Goal: Task Accomplishment & Management: Complete application form

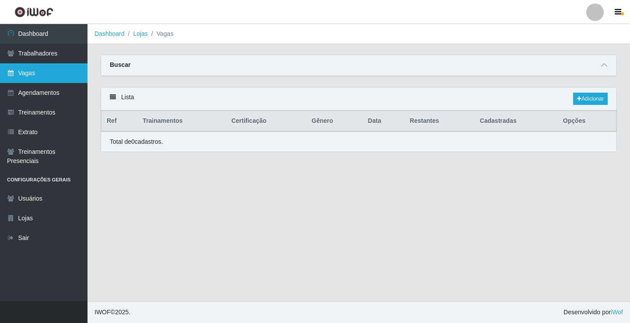
click at [26, 71] on link "Vagas" at bounding box center [43, 73] width 87 height 20
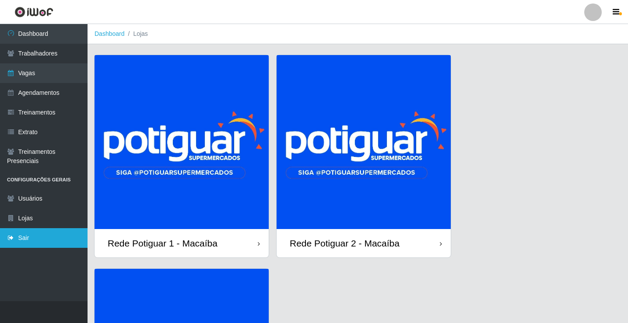
click at [48, 231] on link "Sair" at bounding box center [43, 238] width 87 height 20
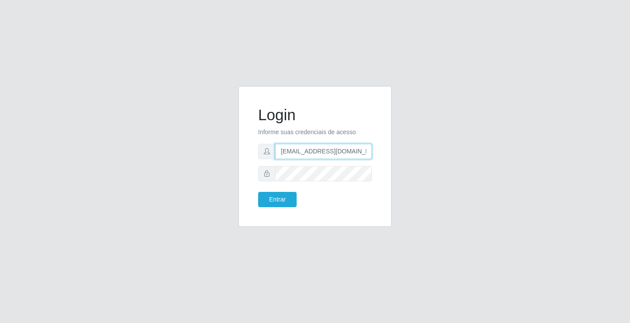
click at [302, 158] on input "[EMAIL_ADDRESS][DOMAIN_NAME]" at bounding box center [323, 151] width 97 height 15
type input "[EMAIL_ADDRESS][DOMAIN_NAME]"
click at [281, 199] on button "Entrar" at bounding box center [277, 199] width 38 height 15
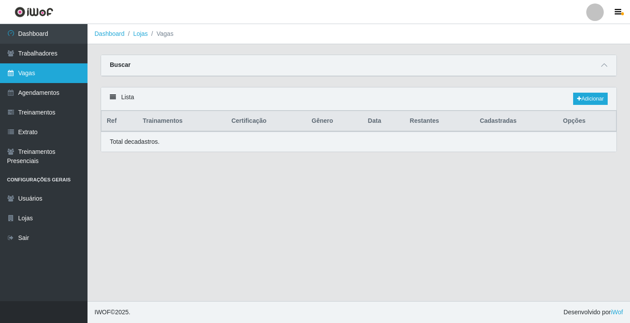
click at [35, 65] on link "Vagas" at bounding box center [43, 73] width 87 height 20
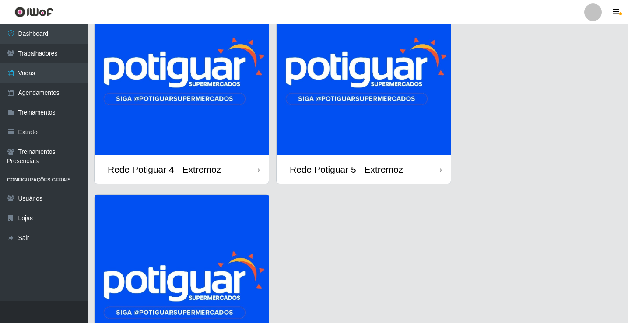
scroll to position [50, 0]
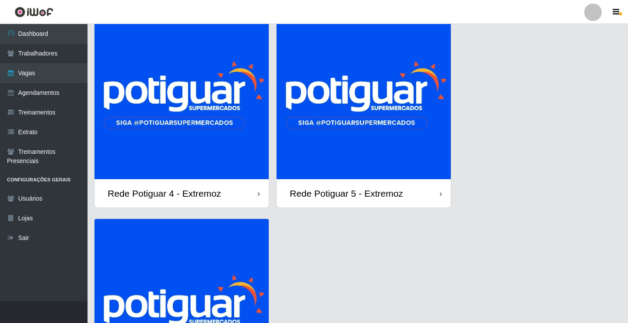
click at [367, 102] on img at bounding box center [363, 92] width 174 height 174
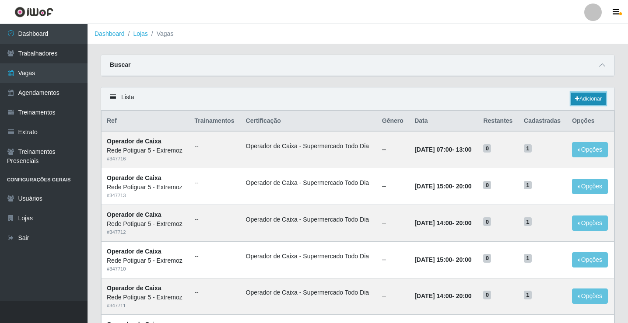
click at [587, 98] on link "Adicionar" at bounding box center [588, 99] width 35 height 12
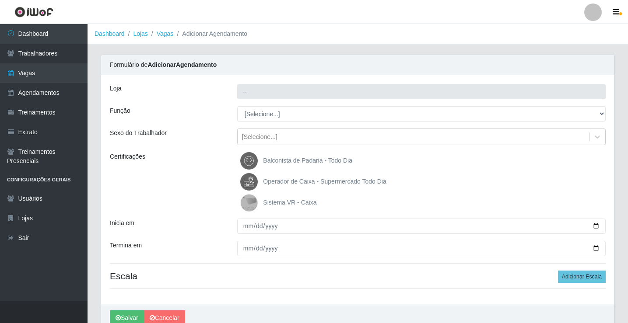
type input "Rede Potiguar 5 - Extremoz"
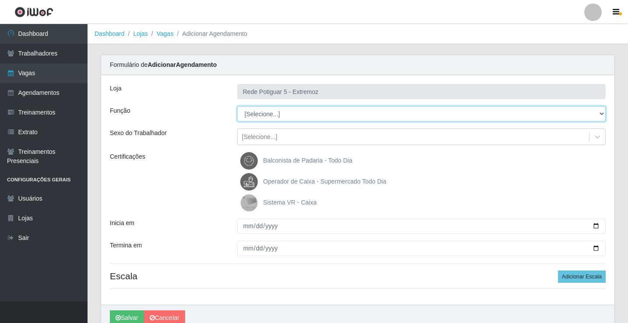
click at [268, 112] on select "[Selecione...] ASG Balconista Embalador Operador de Caixa Operador de Loja Repo…" at bounding box center [421, 113] width 368 height 15
select select "22"
click at [237, 106] on select "[Selecione...] ASG Balconista Embalador Operador de Caixa Operador de Loja Repo…" at bounding box center [421, 113] width 368 height 15
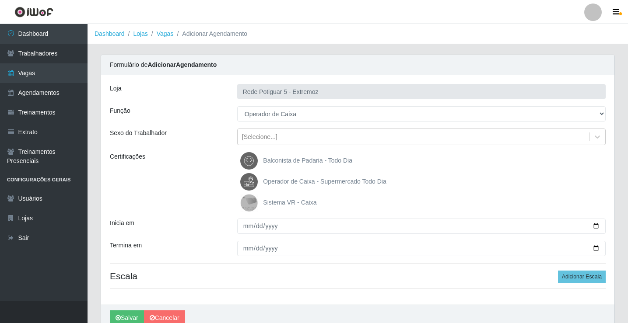
click at [298, 178] on span "Operador de Caixa - Supermercado Todo Dia" at bounding box center [324, 181] width 123 height 7
click at [0, 0] on input "Operador de Caixa - Supermercado Todo Dia" at bounding box center [0, 0] width 0 height 0
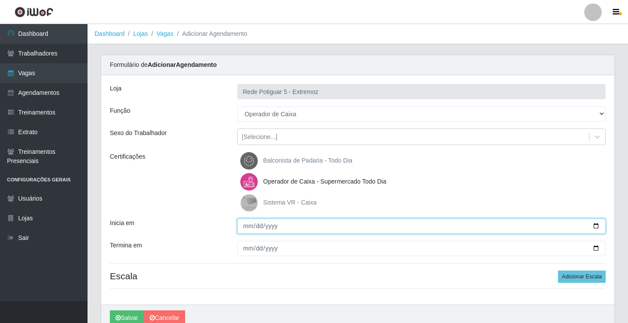
click at [246, 221] on input "Inicia em" at bounding box center [421, 226] width 368 height 15
type input "2025-09-26"
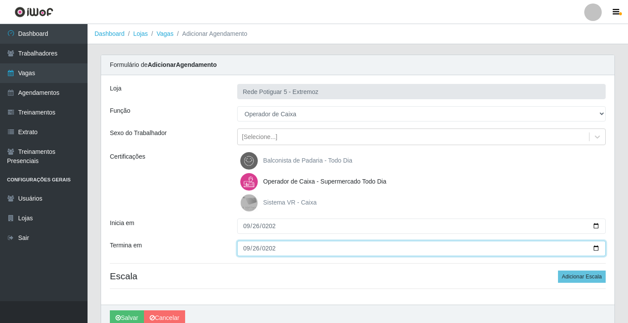
type input "2025-09-26"
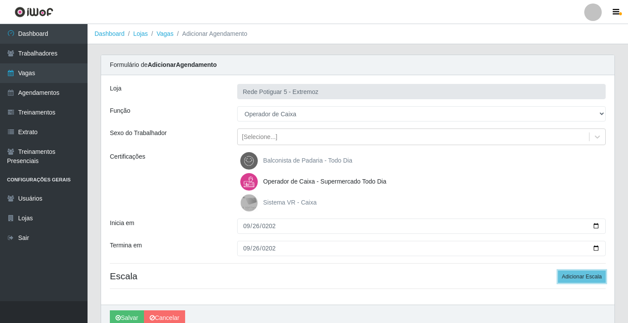
click at [558, 271] on button "Adicionar Escala" at bounding box center [582, 277] width 48 height 12
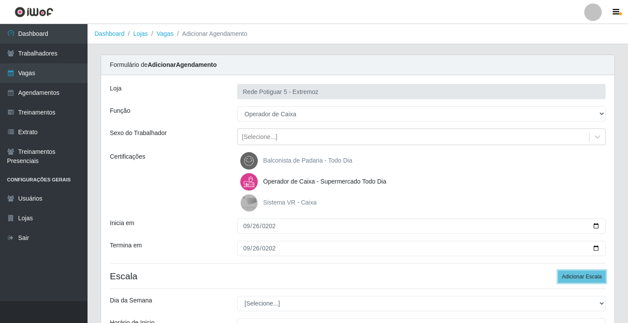
click at [558, 271] on button "Adicionar Escala" at bounding box center [582, 277] width 48 height 12
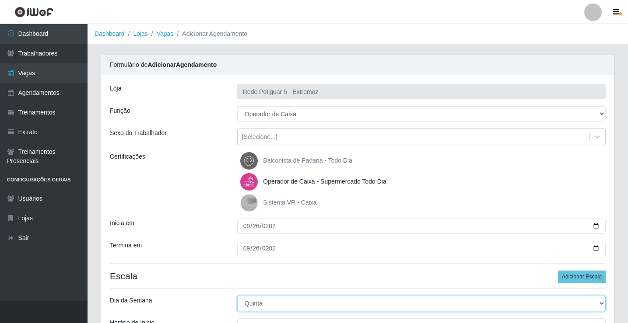
select select "5"
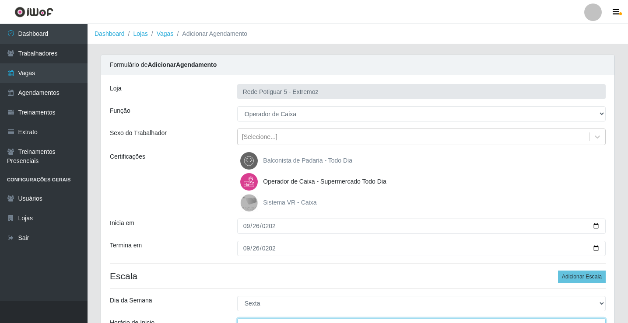
scroll to position [10, 0]
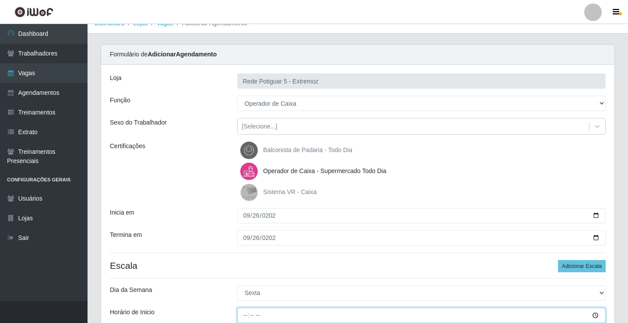
type input "07:00"
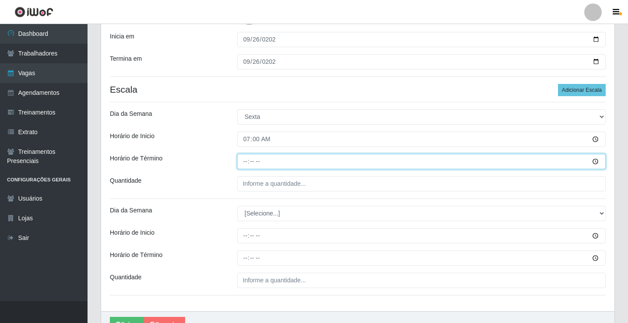
type input "13:00"
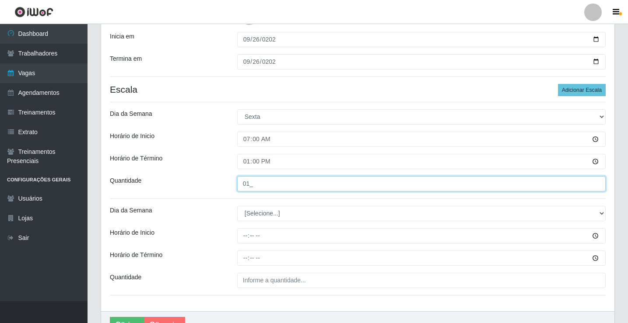
type input "01_"
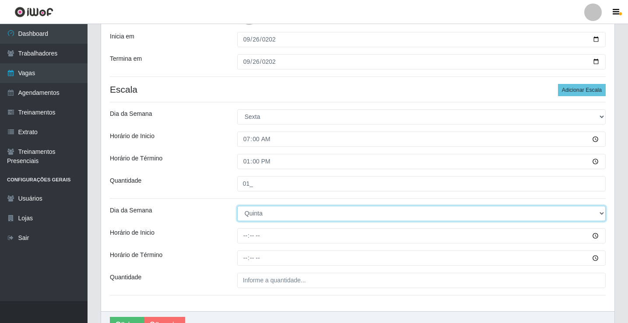
select select "5"
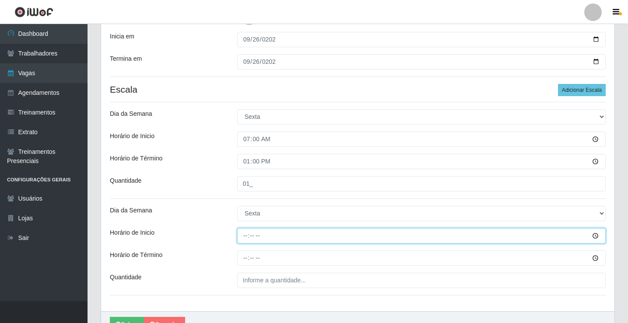
type input "14:00"
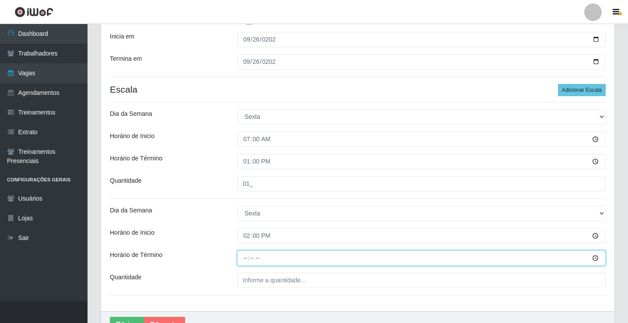
type input "20:00"
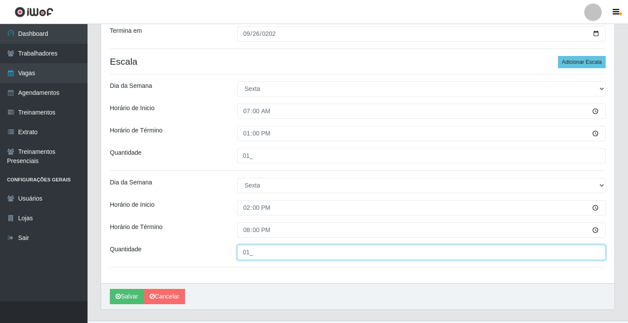
scroll to position [234, 0]
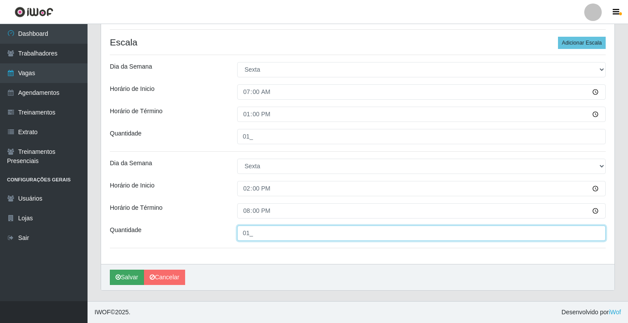
type input "01_"
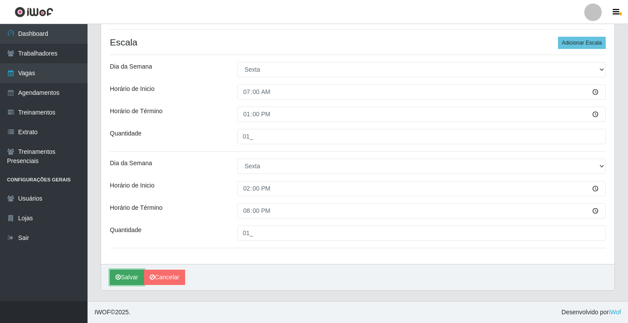
click at [128, 280] on button "Salvar" at bounding box center [127, 277] width 34 height 15
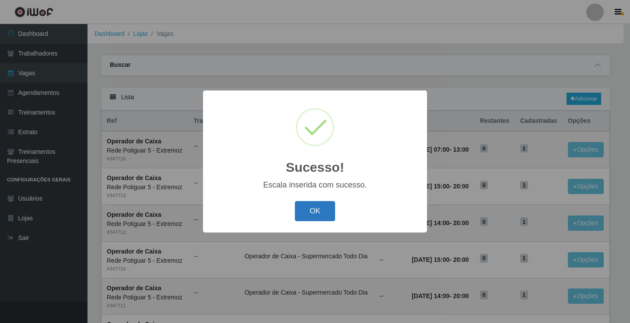
click at [321, 208] on button "OK" at bounding box center [315, 211] width 41 height 21
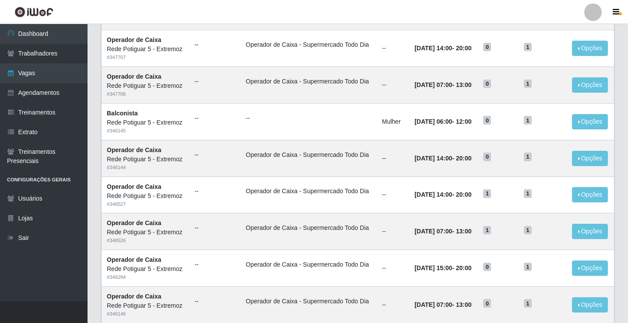
scroll to position [306, 0]
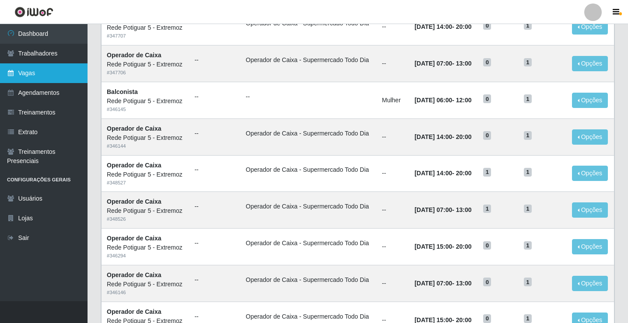
click at [56, 70] on link "Vagas" at bounding box center [43, 73] width 87 height 20
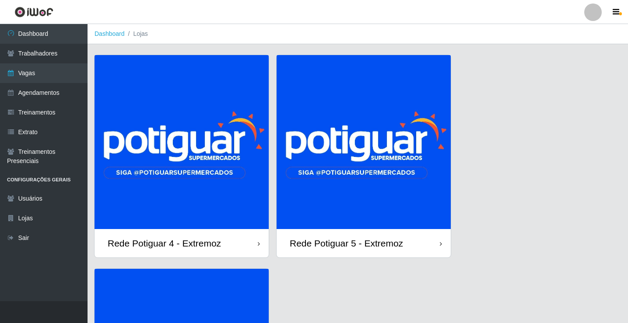
click at [199, 133] on img at bounding box center [181, 142] width 174 height 174
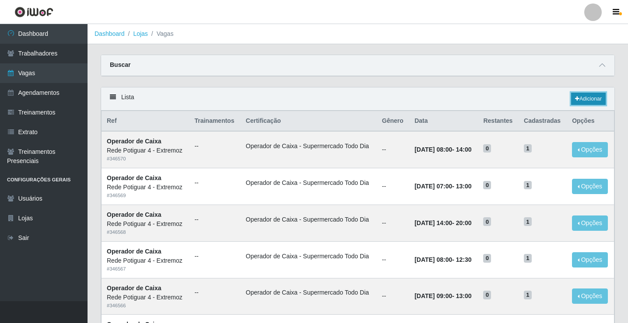
click at [586, 102] on link "Adicionar" at bounding box center [588, 99] width 35 height 12
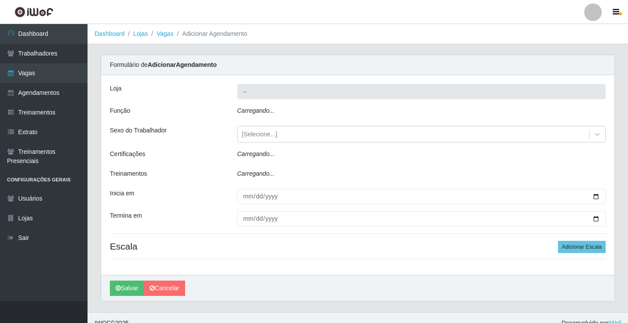
type input "Rede Potiguar 4 - Extremoz"
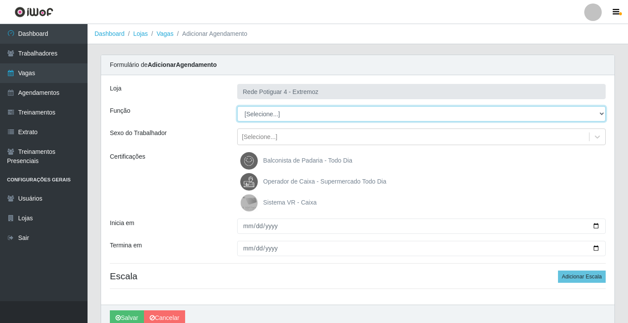
click at [260, 120] on select "[Selecione...] ASG Auxiliar de Estacionamento Balconista Embalador Operador de …" at bounding box center [421, 113] width 368 height 15
select select "22"
click at [237, 106] on select "[Selecione...] ASG Auxiliar de Estacionamento Balconista Embalador Operador de …" at bounding box center [421, 113] width 368 height 15
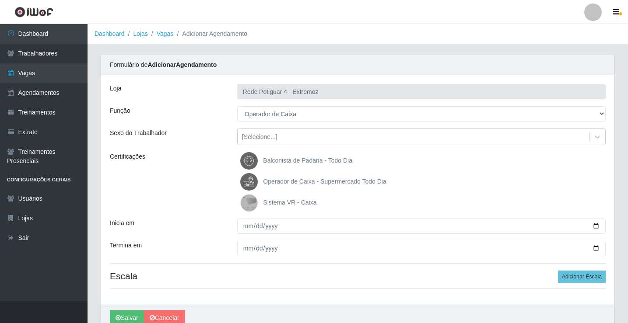
click at [297, 188] on label "Operador de Caixa - Supermercado Todo Dia" at bounding box center [313, 181] width 146 height 17
click at [0, 0] on input "Operador de Caixa - Supermercado Todo Dia" at bounding box center [0, 0] width 0 height 0
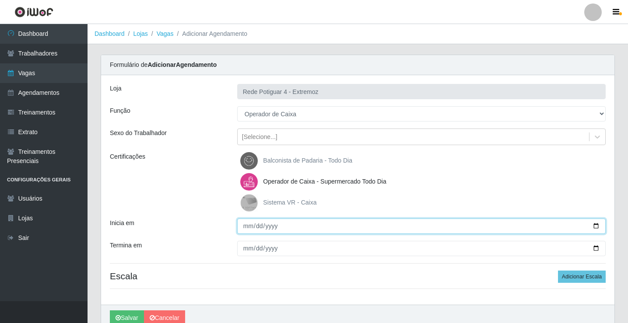
click at [248, 227] on input "Inicia em" at bounding box center [421, 226] width 368 height 15
type input "0205-09-28"
type input "2025-09-28"
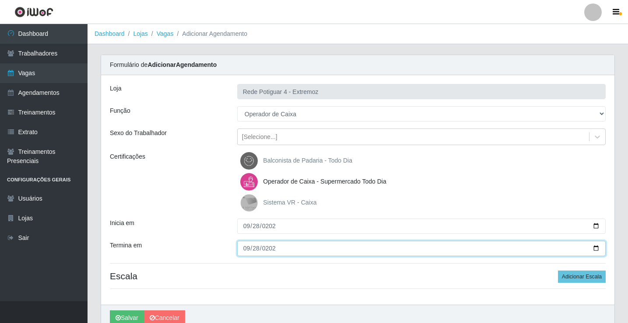
type input "2025-09-28"
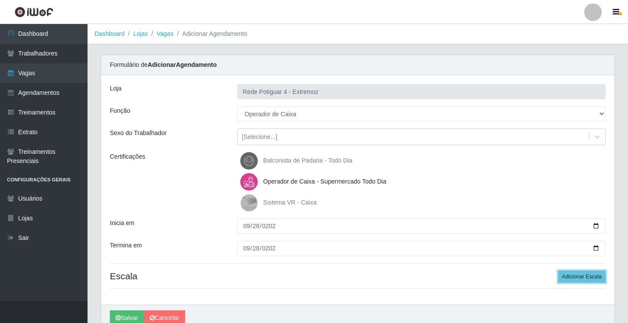
click at [558, 271] on button "Adicionar Escala" at bounding box center [582, 277] width 48 height 12
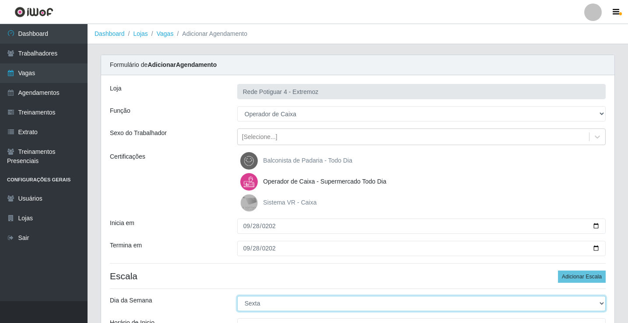
select select "6"
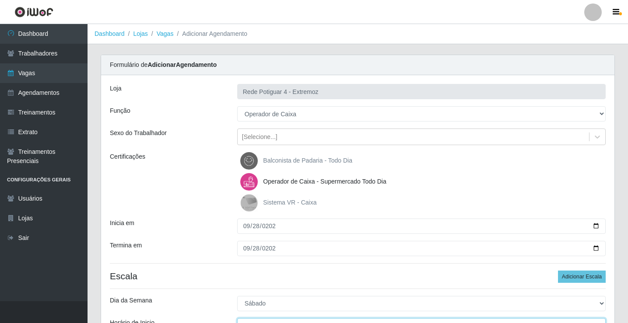
scroll to position [10, 0]
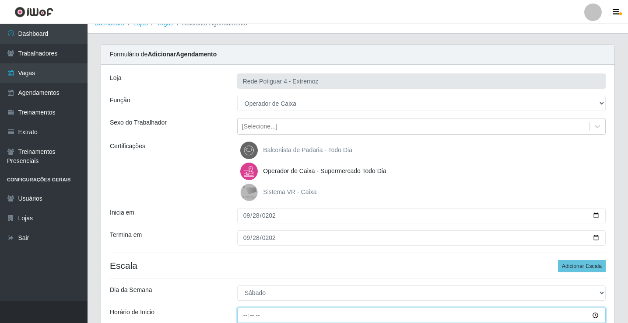
type input "14:00"
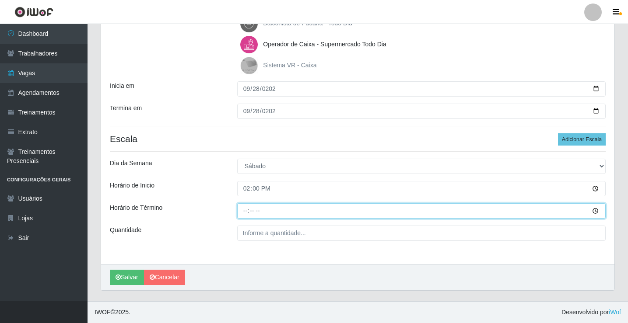
type input "19:00"
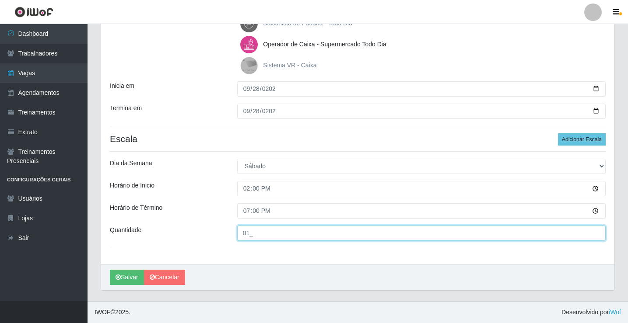
type input "01_"
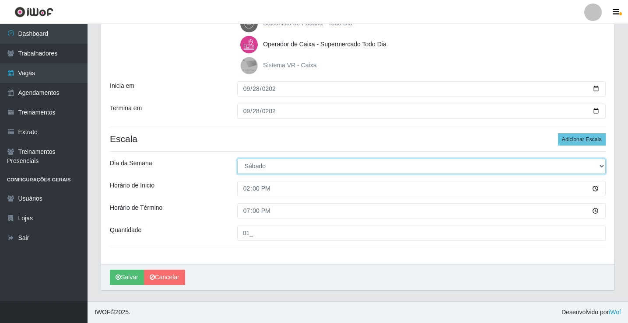
click at [262, 159] on select "[Selecione...] Segunda Terça Quarta Quinta Sexta Sábado Domingo" at bounding box center [421, 166] width 368 height 15
select select "0"
click at [237, 159] on select "[Selecione...] Segunda Terça Quarta Quinta Sexta Sábado Domingo" at bounding box center [421, 166] width 368 height 15
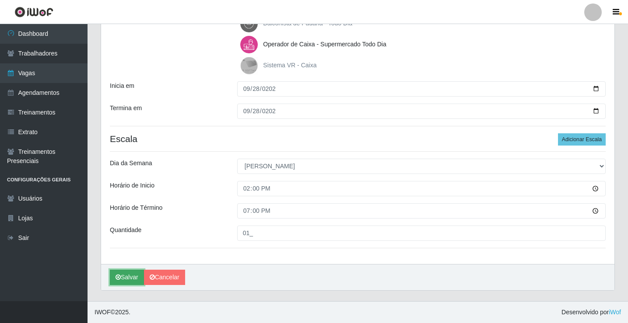
click at [131, 272] on button "Salvar" at bounding box center [127, 277] width 34 height 15
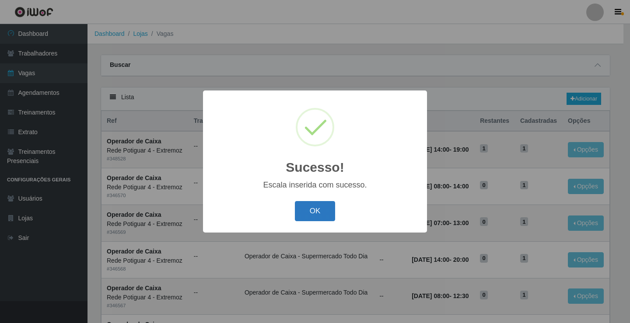
click at [319, 211] on button "OK" at bounding box center [315, 211] width 41 height 21
